Goal: Book appointment/travel/reservation

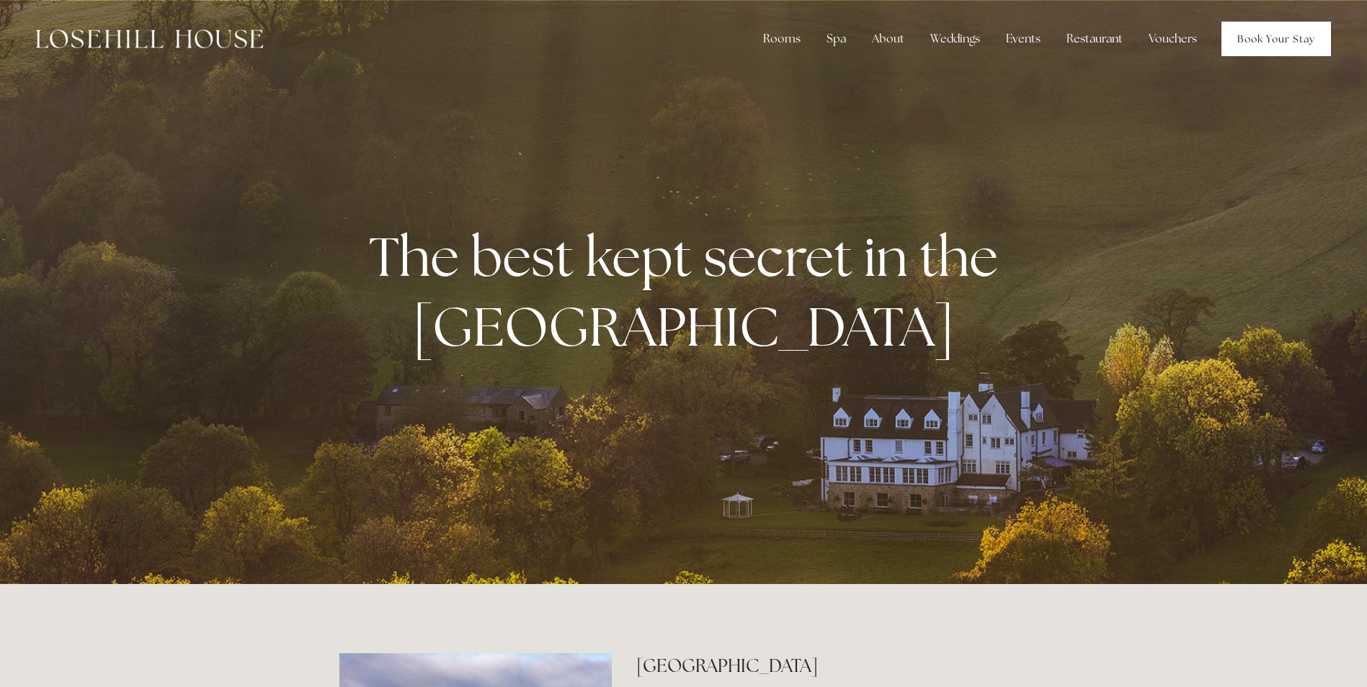
click at [1284, 30] on link "Book Your Stay" at bounding box center [1276, 39] width 110 height 35
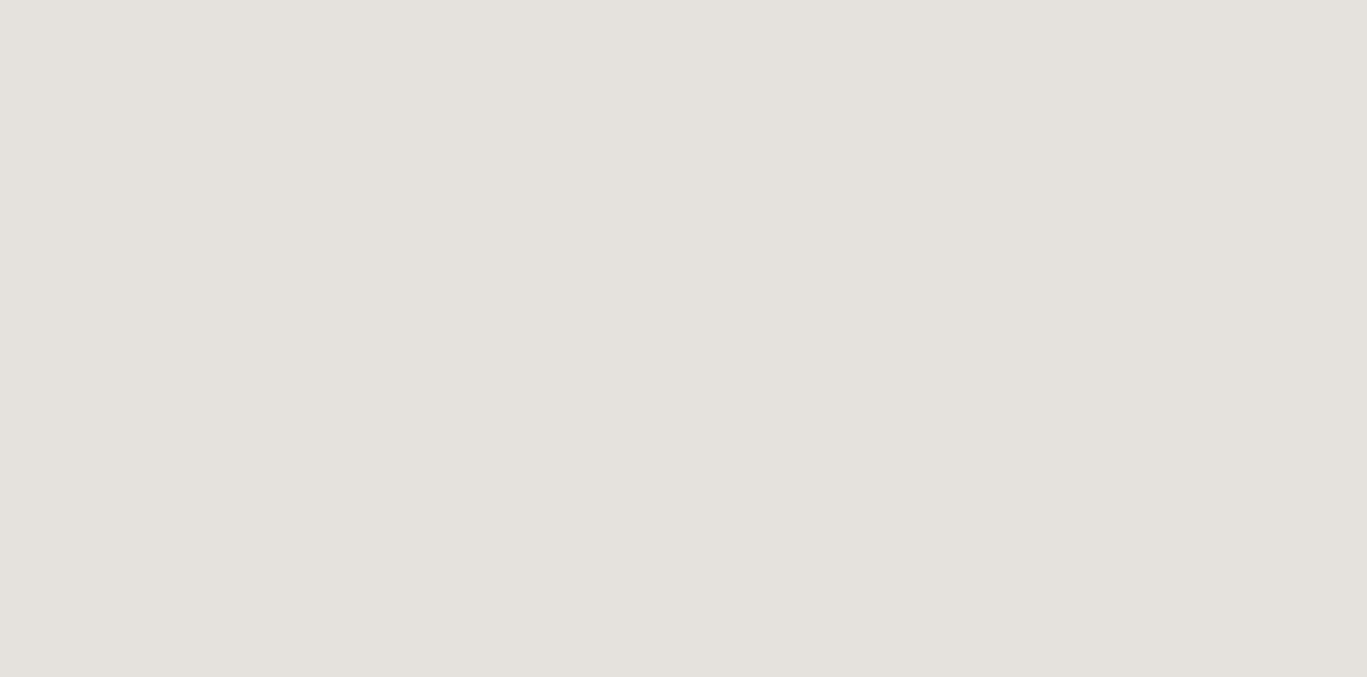
scroll to position [439, 0]
